Goal: Information Seeking & Learning: Learn about a topic

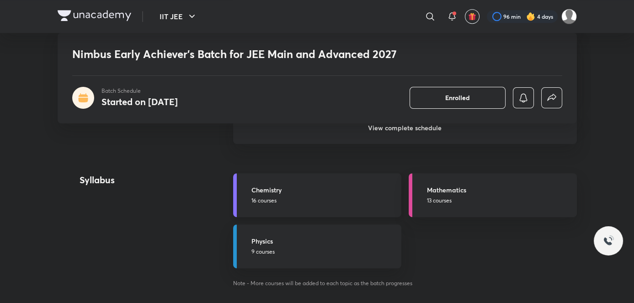
click at [307, 193] on h5 "Chemistry" at bounding box center [324, 190] width 145 height 10
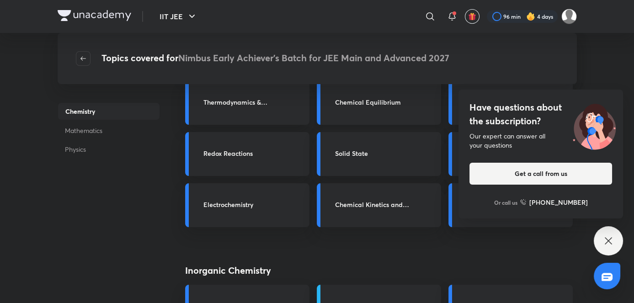
scroll to position [91, 0]
click at [597, 246] on div "Have questions about the subscription? Our expert can answer all your questions…" at bounding box center [608, 240] width 29 height 29
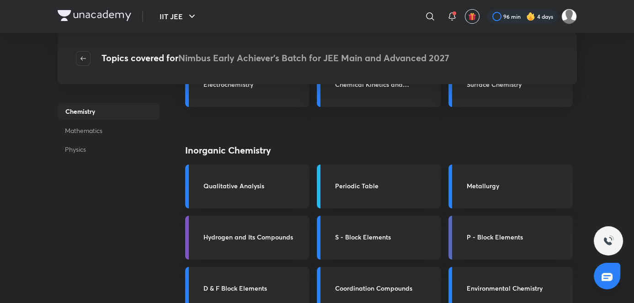
scroll to position [234, 0]
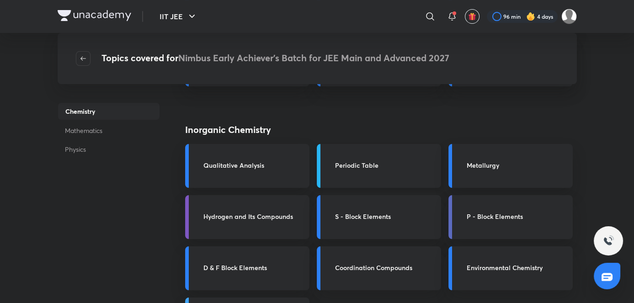
click at [372, 151] on link "Periodic Table" at bounding box center [379, 166] width 124 height 44
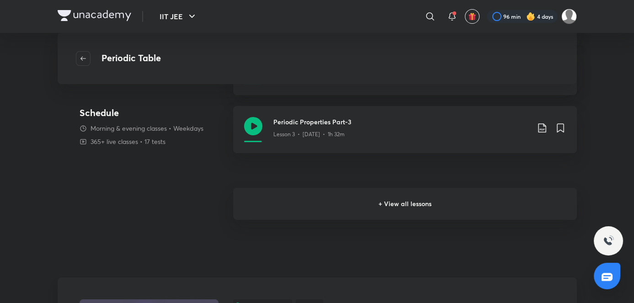
scroll to position [255, 0]
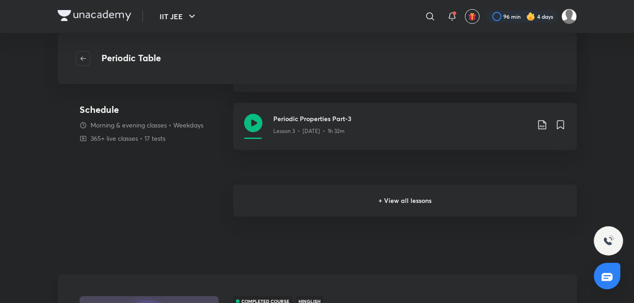
click at [354, 201] on h6 "+ View all lessons" at bounding box center [405, 201] width 344 height 32
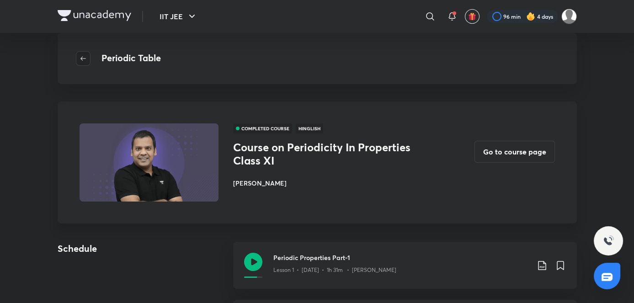
click at [87, 56] on span "button" at bounding box center [83, 58] width 14 height 7
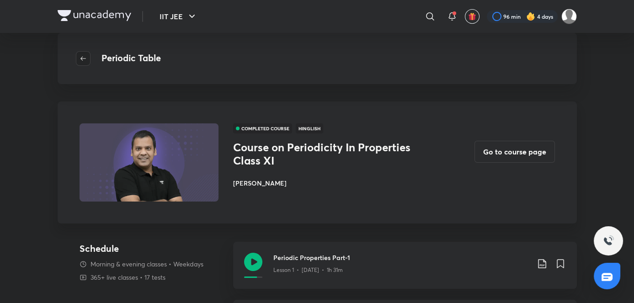
click at [81, 58] on icon "button" at bounding box center [83, 58] width 7 height 7
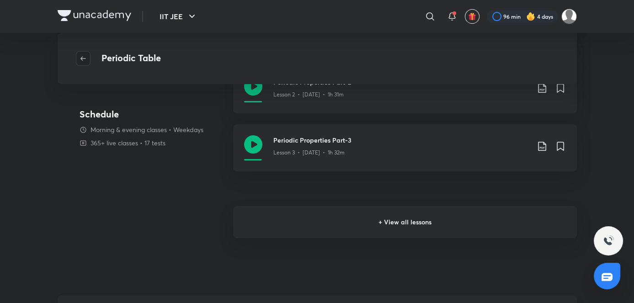
click at [87, 58] on span "button" at bounding box center [83, 58] width 14 height 7
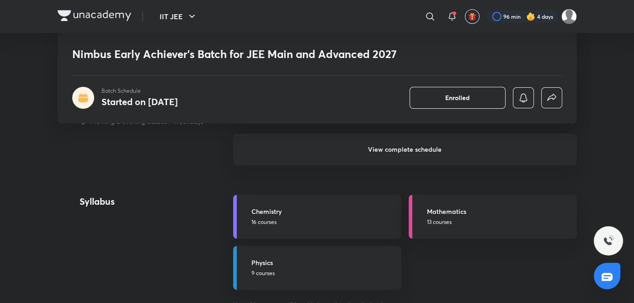
scroll to position [920, 0]
click at [297, 206] on h5 "Chemistry" at bounding box center [324, 210] width 145 height 10
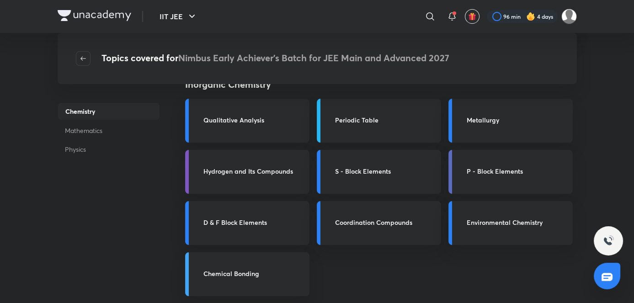
scroll to position [279, 0]
click at [265, 130] on div "Qualitative Analysis" at bounding box center [247, 121] width 124 height 44
click at [263, 123] on h3 "Qualitative Analysis" at bounding box center [254, 120] width 101 height 10
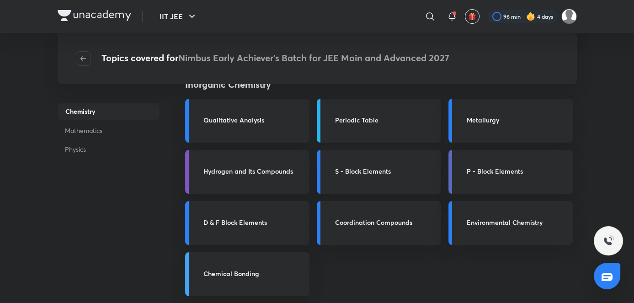
click at [341, 129] on link "Periodic Table" at bounding box center [379, 121] width 124 height 44
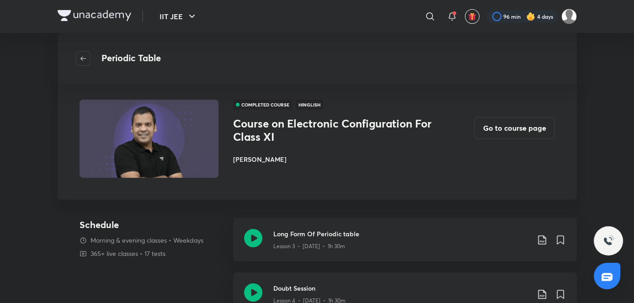
scroll to position [453, 0]
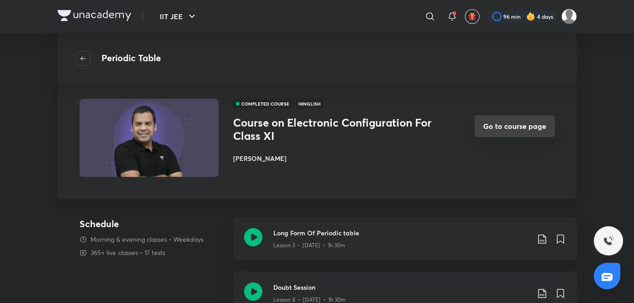
click at [489, 131] on button "Go to course page" at bounding box center [515, 126] width 81 height 22
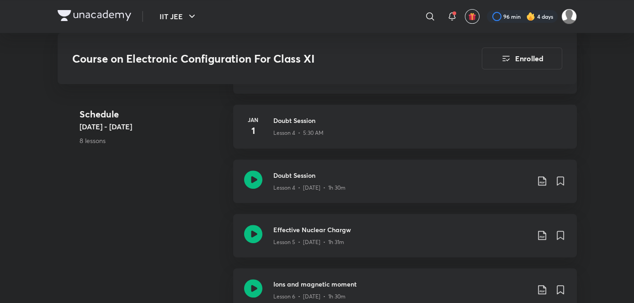
scroll to position [749, 0]
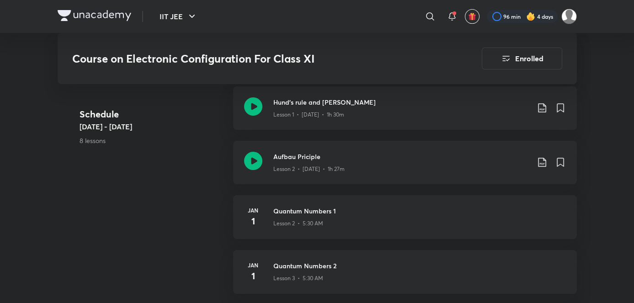
click at [343, 248] on link "[DATE] Quantum Numbers 1 Lesson 2 • 5:30 AM" at bounding box center [405, 223] width 344 height 55
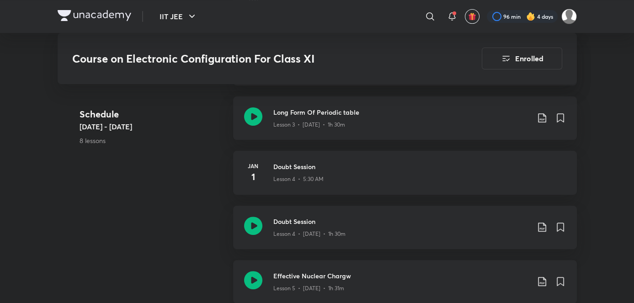
scroll to position [703, 0]
click at [356, 126] on div "Lesson 3 • [DATE] • 1h 30m" at bounding box center [402, 123] width 256 height 12
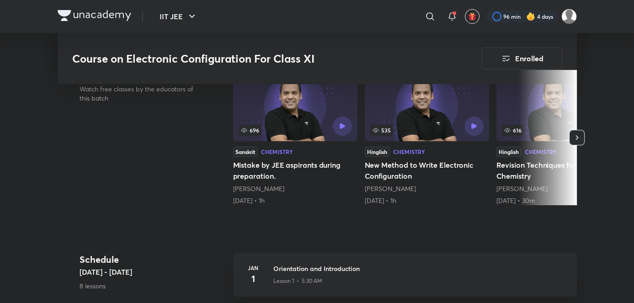
scroll to position [221, 0]
